Goal: Transaction & Acquisition: Download file/media

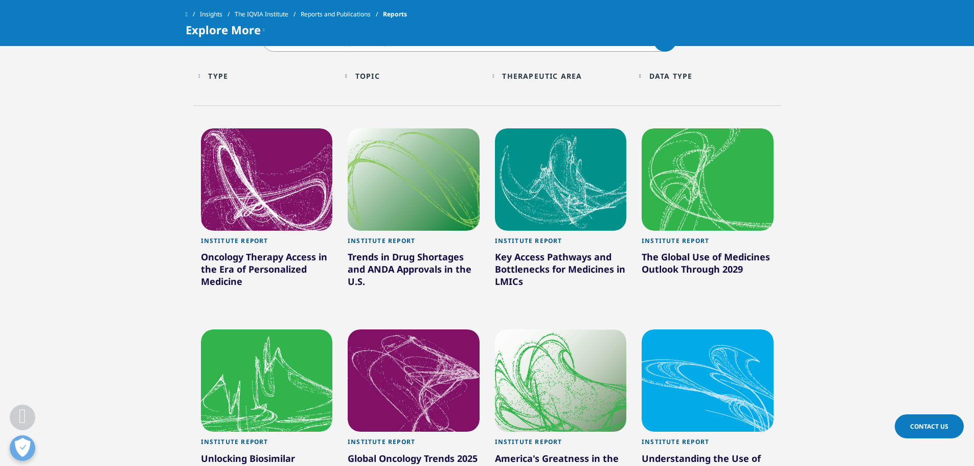
scroll to position [509, 0]
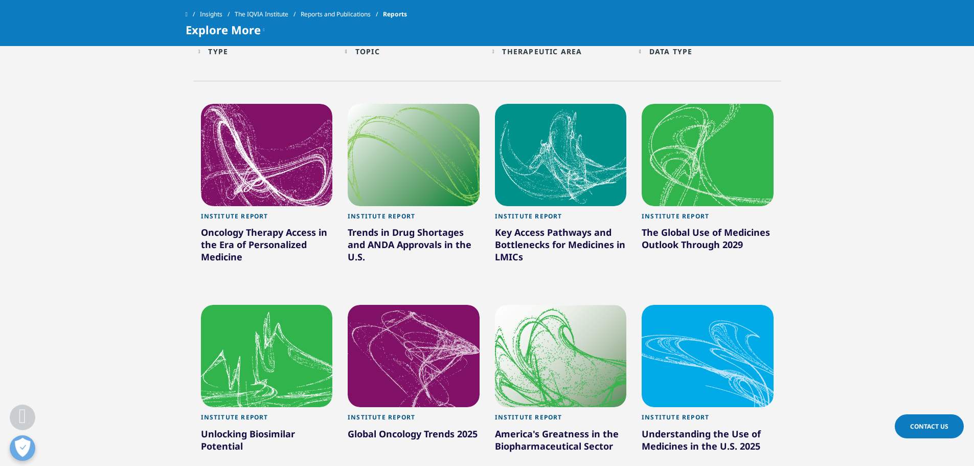
click at [248, 181] on div at bounding box center [267, 155] width 132 height 102
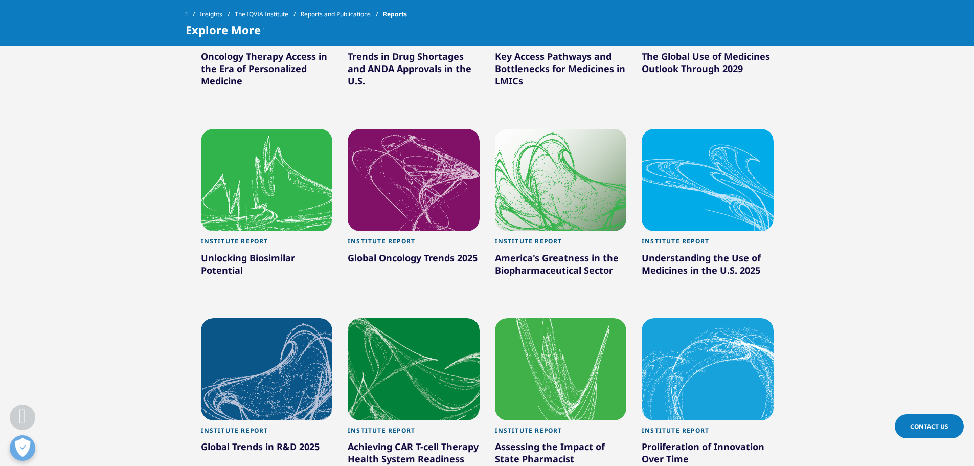
scroll to position [690, 0]
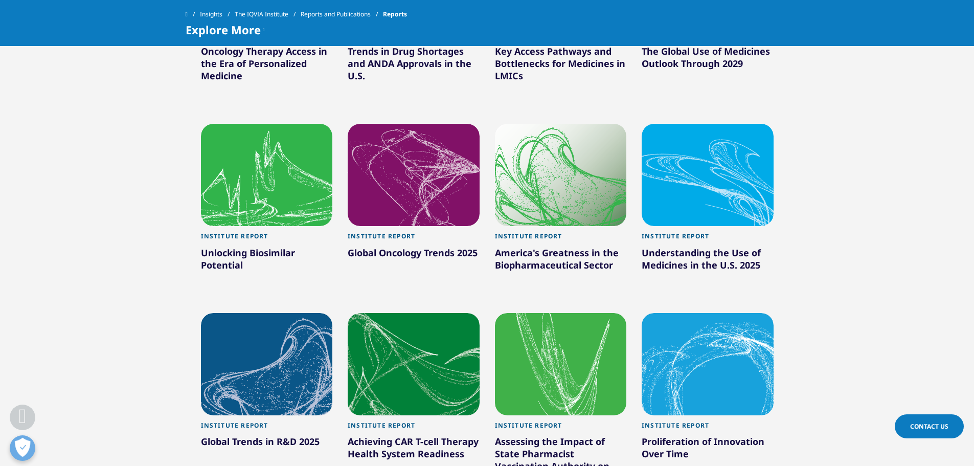
click at [407, 175] on div at bounding box center [414, 175] width 132 height 102
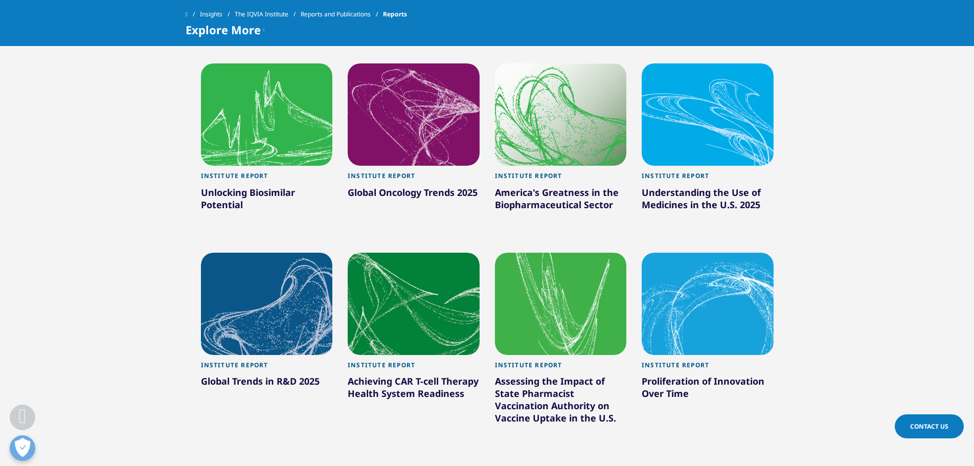
scroll to position [752, 0]
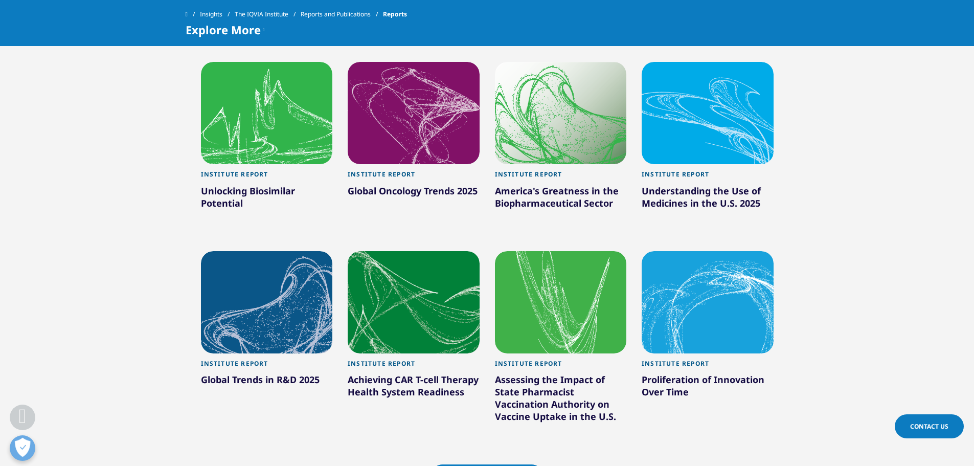
click at [706, 129] on div at bounding box center [708, 113] width 132 height 102
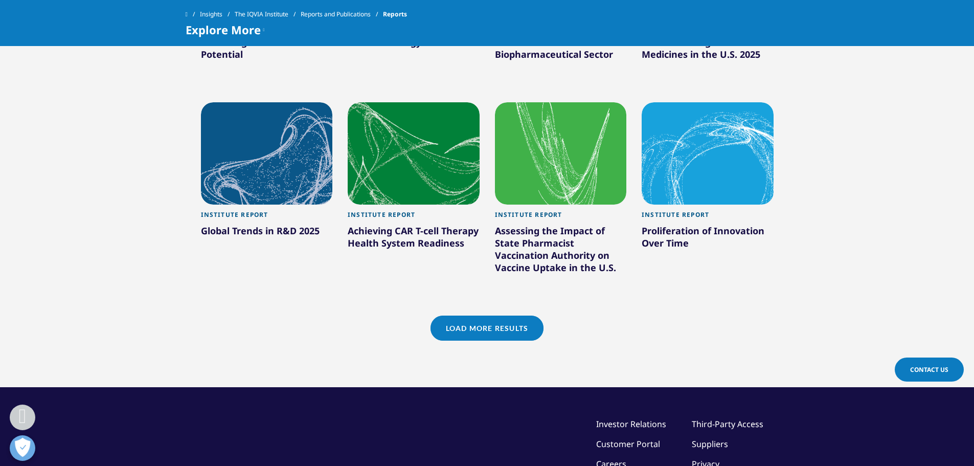
scroll to position [904, 0]
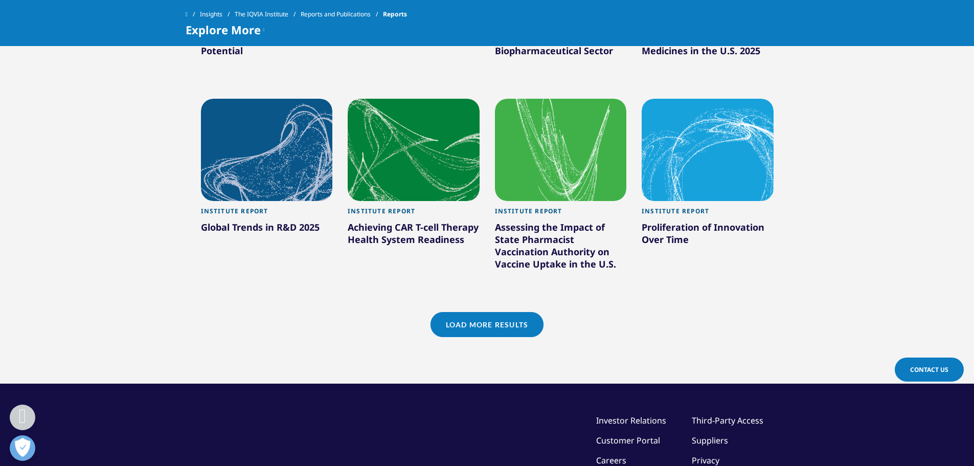
click at [512, 320] on link "Load More Results" at bounding box center [486, 324] width 113 height 25
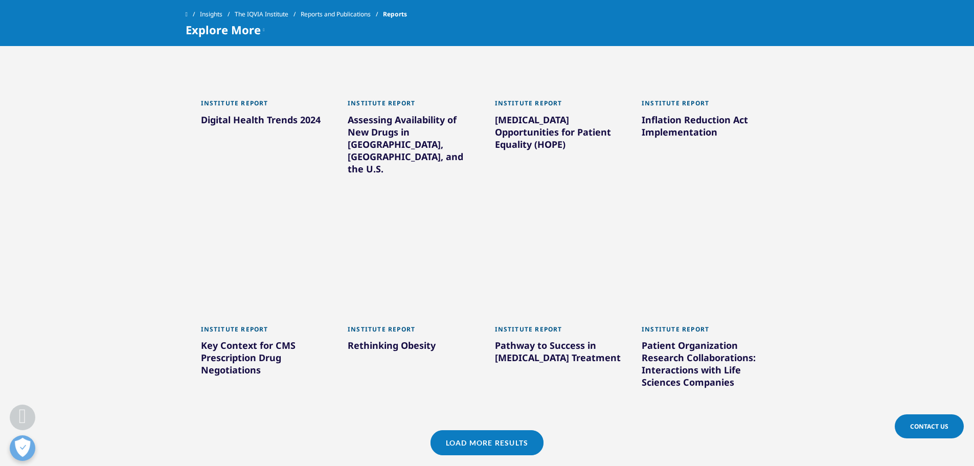
scroll to position [1449, 0]
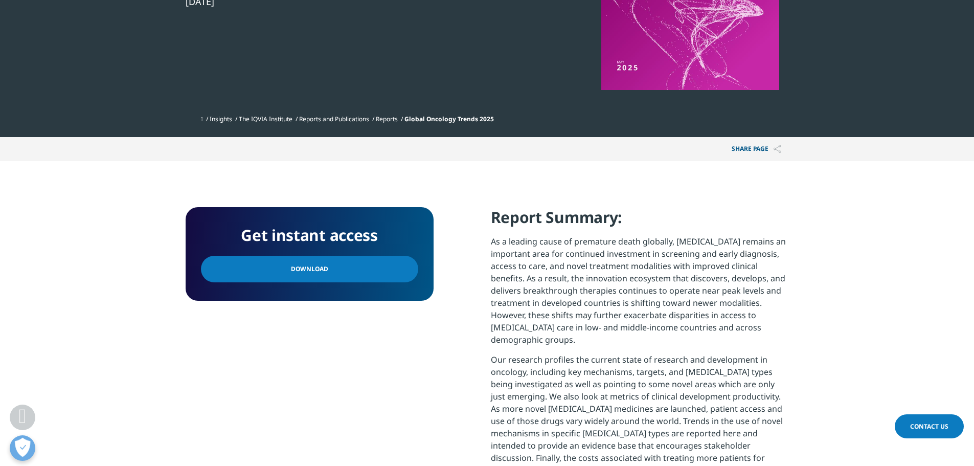
scroll to position [281, 0]
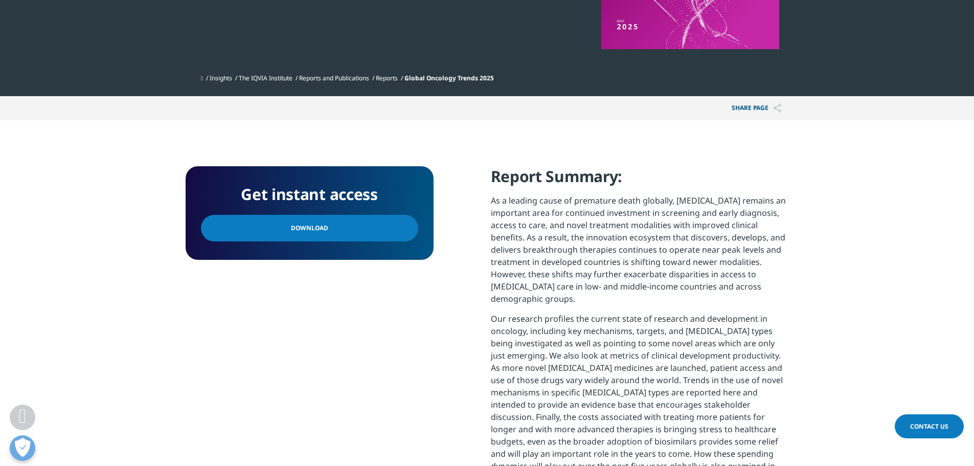
click at [299, 227] on span "Download" at bounding box center [309, 227] width 37 height 11
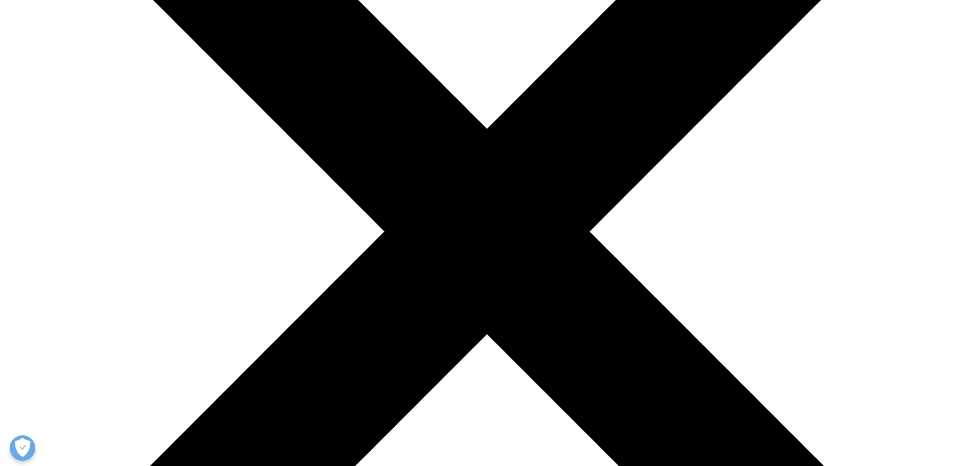
scroll to position [277, 0]
